Goal: Task Accomplishment & Management: Use online tool/utility

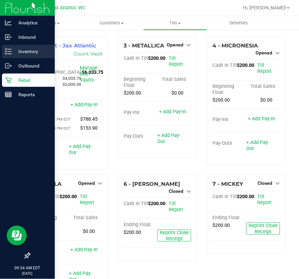
click at [22, 49] on p "Inventory" at bounding box center [32, 51] width 40 height 8
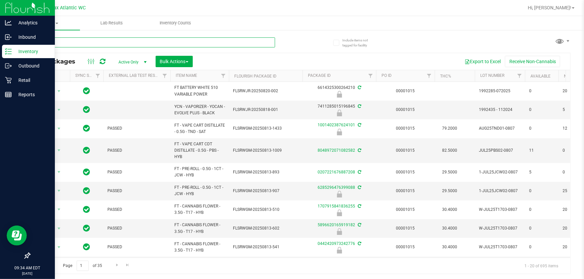
click at [55, 40] on input "text" at bounding box center [151, 42] width 245 height 10
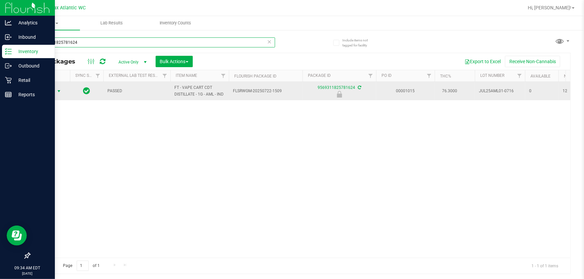
type input "9569311825781624"
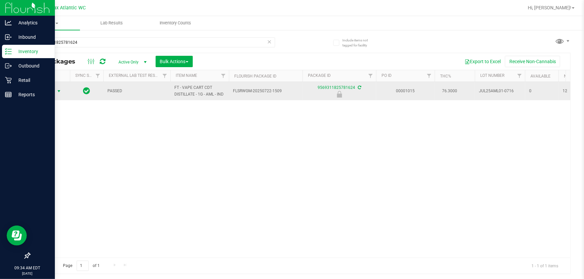
click at [53, 90] on span "Action" at bounding box center [45, 91] width 18 height 9
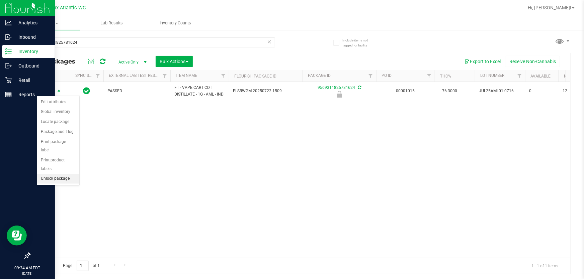
click at [64, 174] on li "Unlock package" at bounding box center [58, 179] width 42 height 10
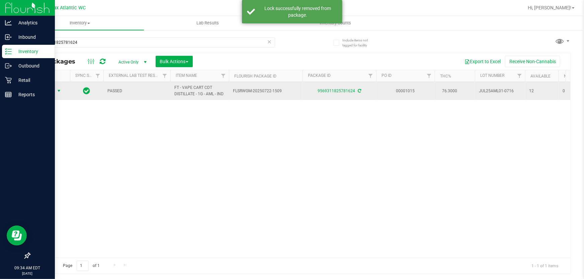
click at [45, 90] on span "Action" at bounding box center [45, 90] width 18 height 9
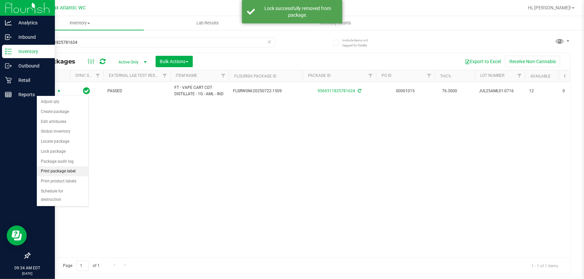
click at [72, 172] on li "Print package label" at bounding box center [63, 172] width 52 height 10
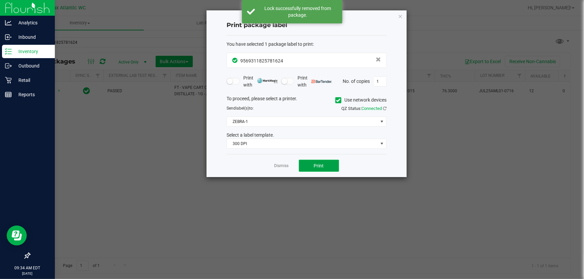
click at [299, 165] on span "Print" at bounding box center [319, 165] width 10 height 5
click at [278, 166] on link "Dismiss" at bounding box center [281, 166] width 14 height 6
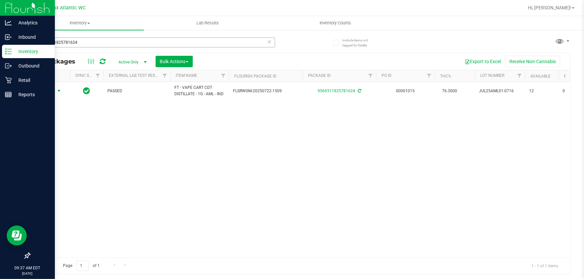
drag, startPoint x: 92, startPoint y: 54, endPoint x: 88, endPoint y: 43, distance: 10.9
click at [90, 50] on div "9569311825781624 All Packages Active Only Active Only Lab Samples Locked All Ex…" at bounding box center [299, 152] width 541 height 243
drag, startPoint x: 76, startPoint y: 44, endPoint x: 0, endPoint y: 30, distance: 76.8
click at [0, 24] on div "Analytics Inbound Inventory Outbound Retail Reports 09:37 AM EDT [DATE] 08/22 J…" at bounding box center [292, 139] width 584 height 279
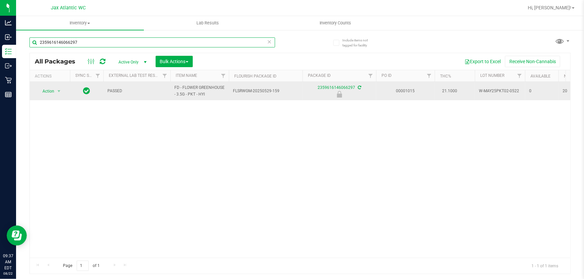
type input "2359616146066297"
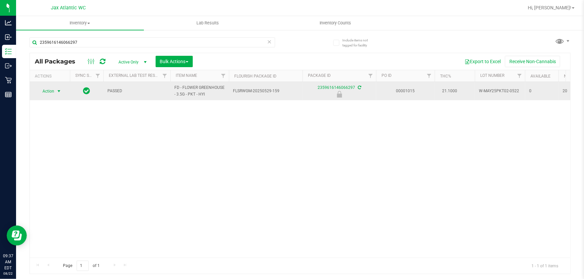
click at [43, 91] on span "Action" at bounding box center [45, 91] width 18 height 9
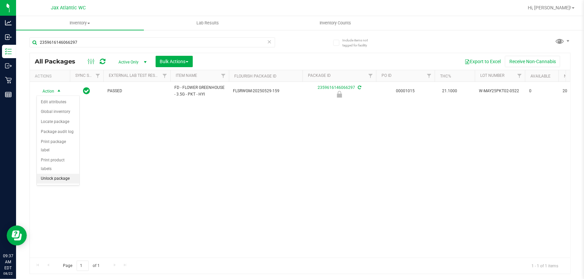
click at [57, 174] on li "Unlock package" at bounding box center [58, 179] width 42 height 10
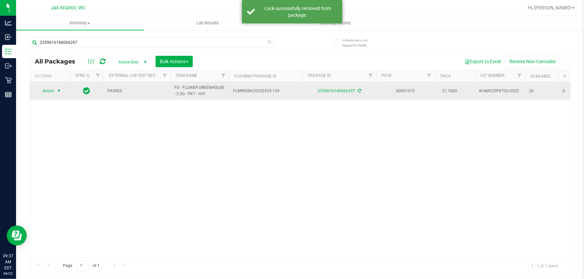
click at [44, 92] on span "Action" at bounding box center [45, 90] width 18 height 9
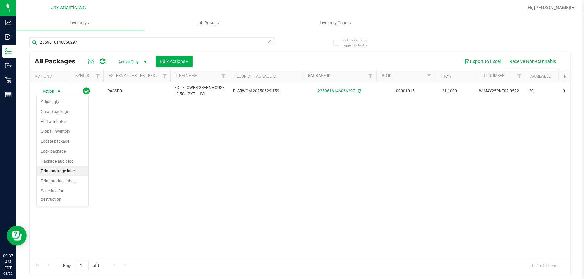
click at [68, 171] on li "Print package label" at bounding box center [63, 172] width 52 height 10
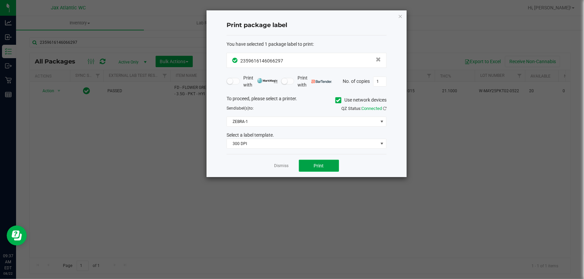
click at [299, 165] on button "Print" at bounding box center [319, 166] width 40 height 12
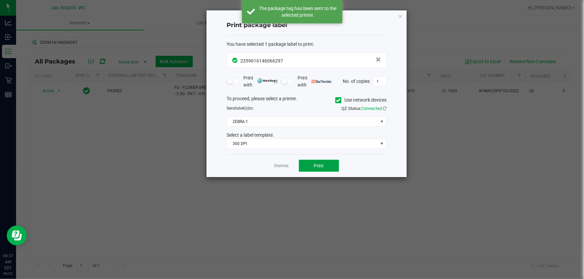
click at [299, 167] on button "Print" at bounding box center [319, 166] width 40 height 12
click at [284, 168] on link "Dismiss" at bounding box center [281, 166] width 14 height 6
